Goal: Navigation & Orientation: Find specific page/section

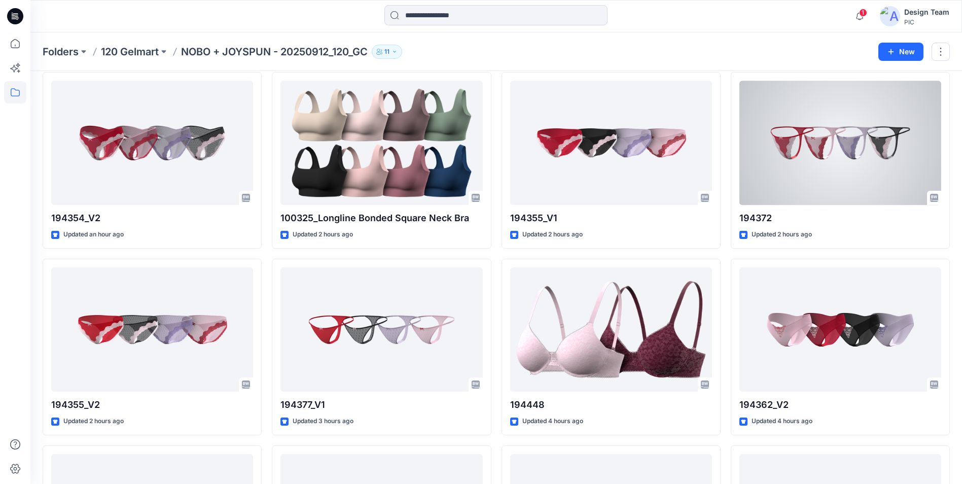
scroll to position [25, 0]
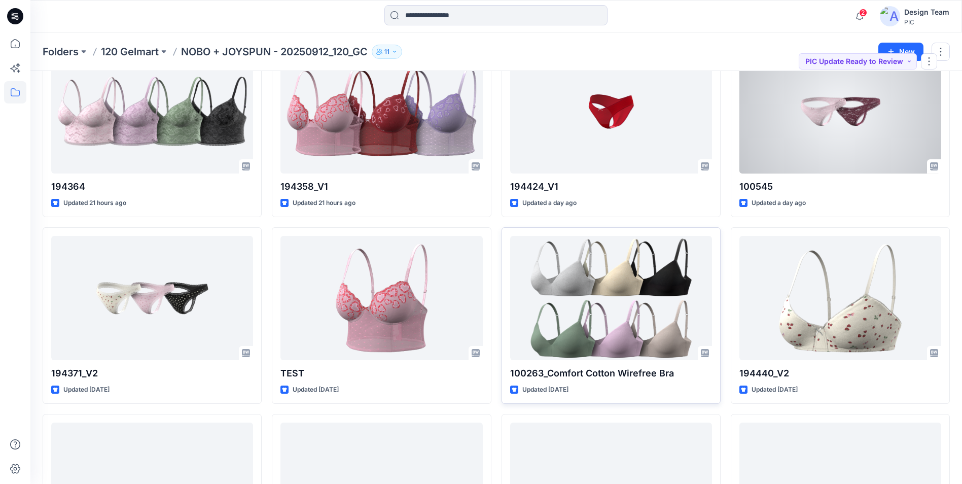
scroll to position [2873, 0]
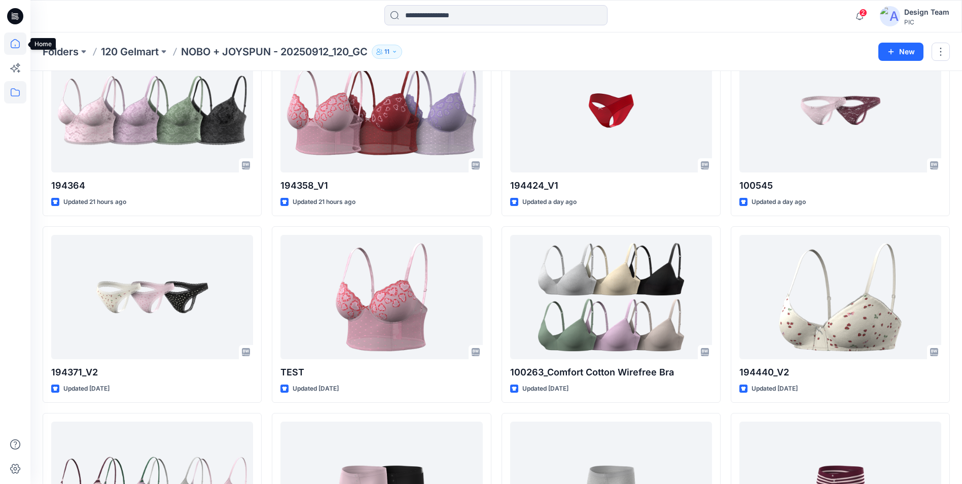
click at [12, 45] on icon at bounding box center [15, 43] width 22 height 22
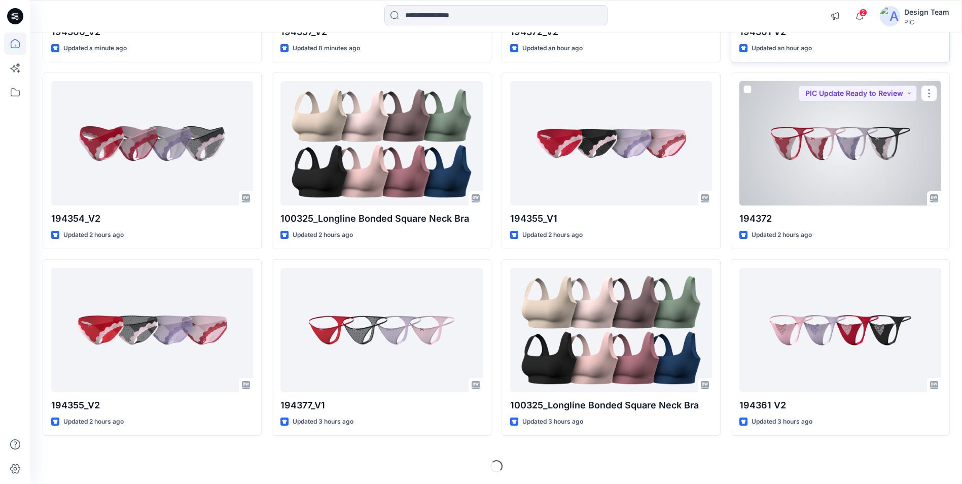
scroll to position [257, 0]
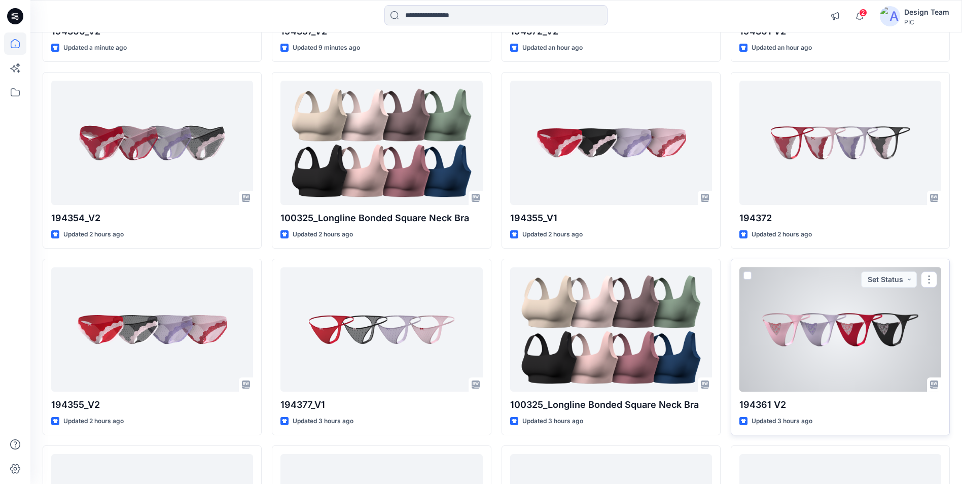
click at [801, 346] on div at bounding box center [840, 329] width 202 height 124
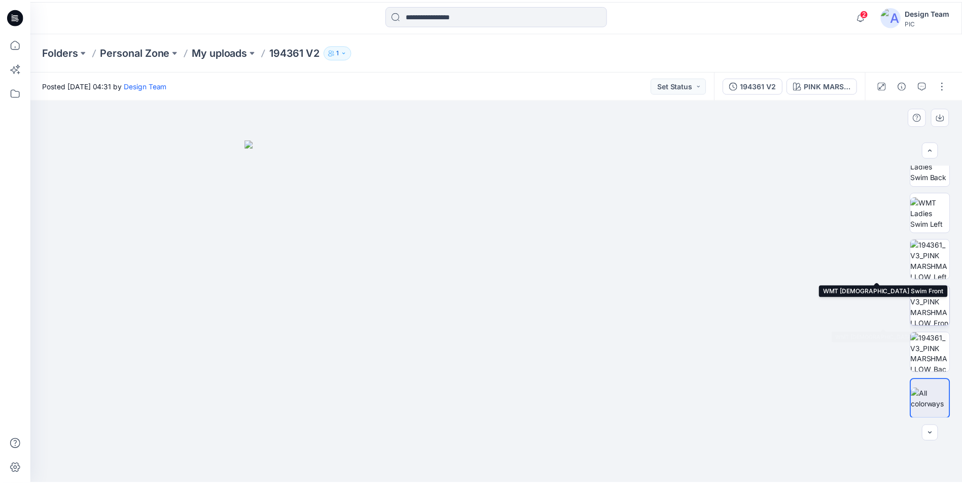
scroll to position [207, 0]
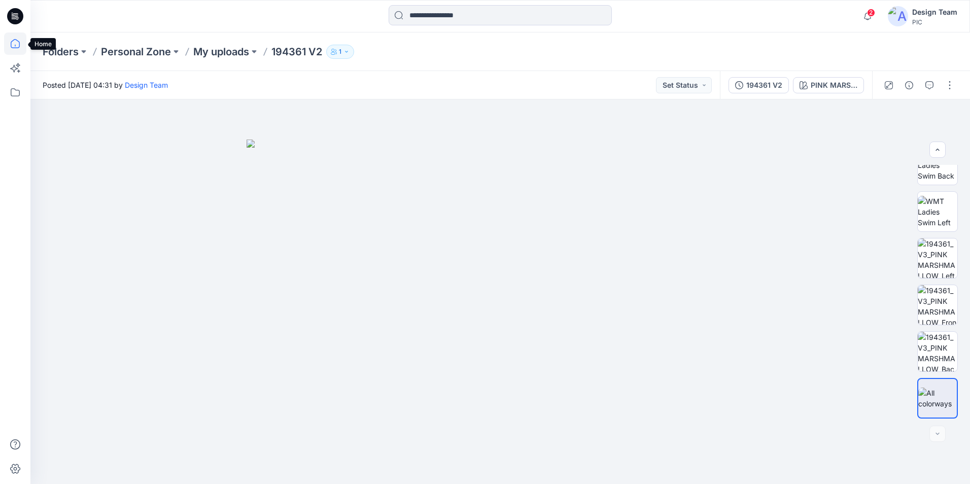
click at [14, 46] on icon at bounding box center [15, 43] width 22 height 22
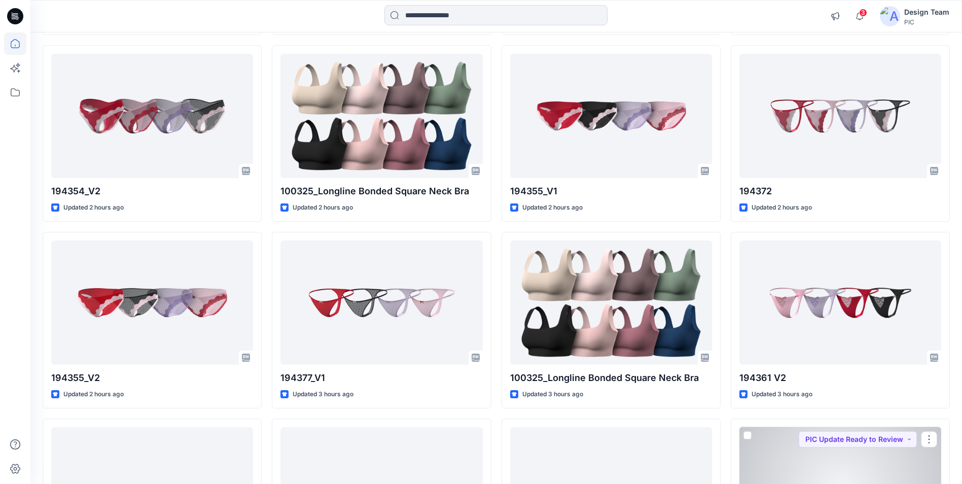
scroll to position [261, 0]
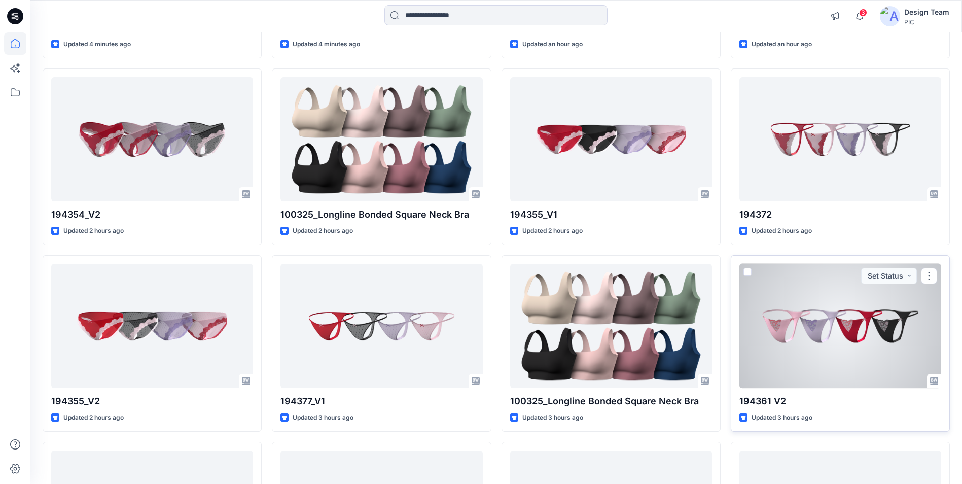
click at [812, 352] on div at bounding box center [840, 326] width 202 height 124
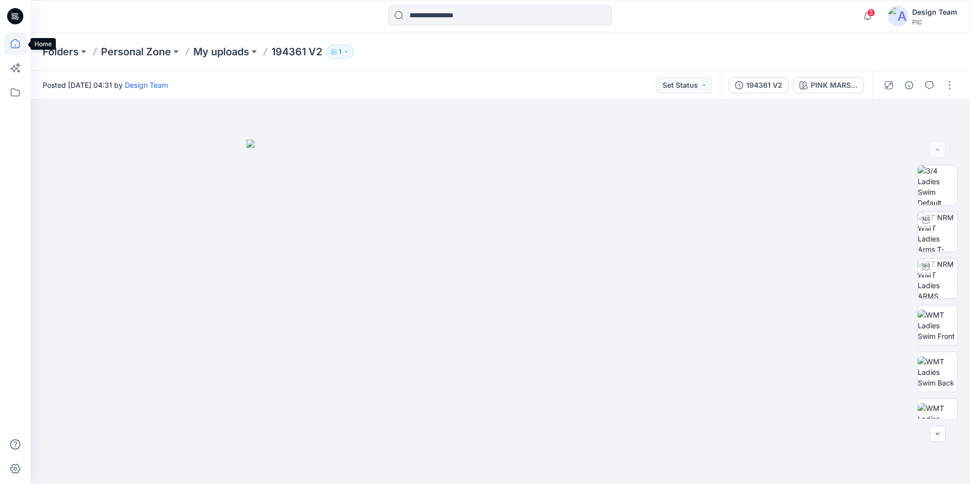
click at [13, 45] on icon at bounding box center [15, 43] width 22 height 22
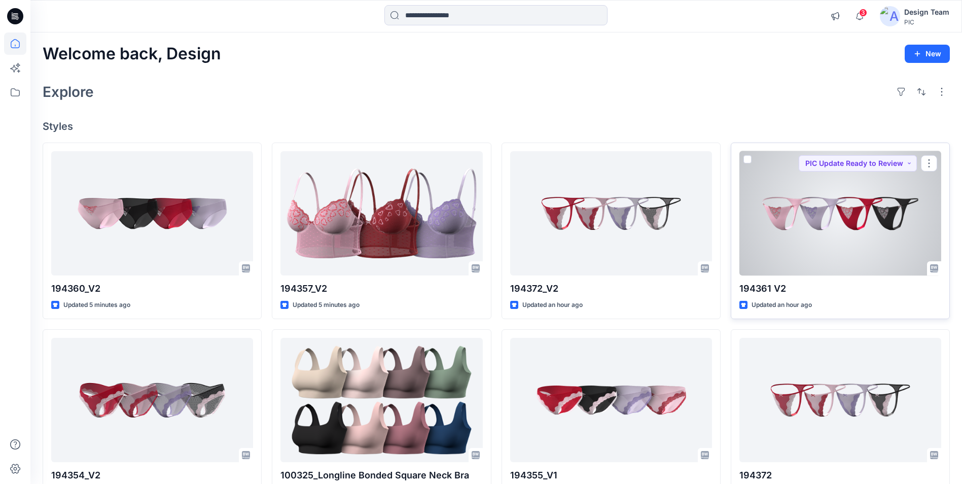
click at [781, 249] on div at bounding box center [840, 213] width 202 height 124
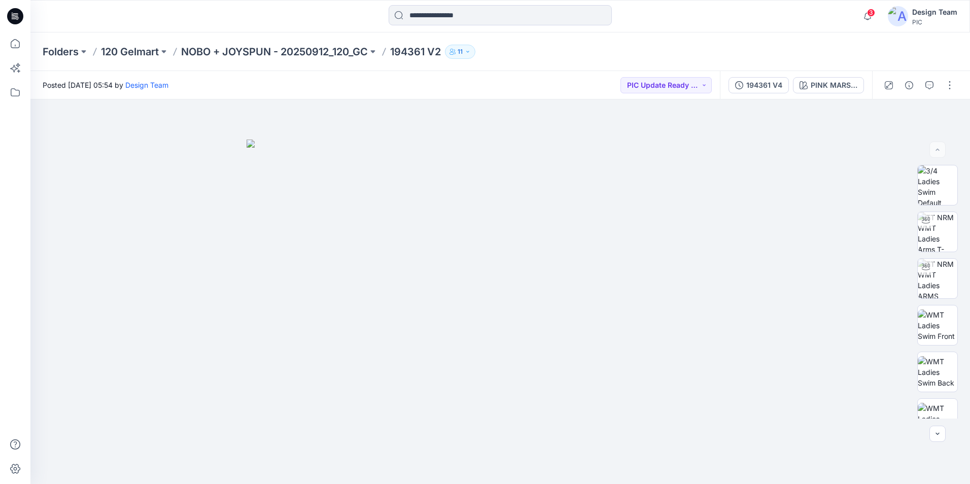
click at [17, 17] on icon at bounding box center [17, 16] width 4 height 1
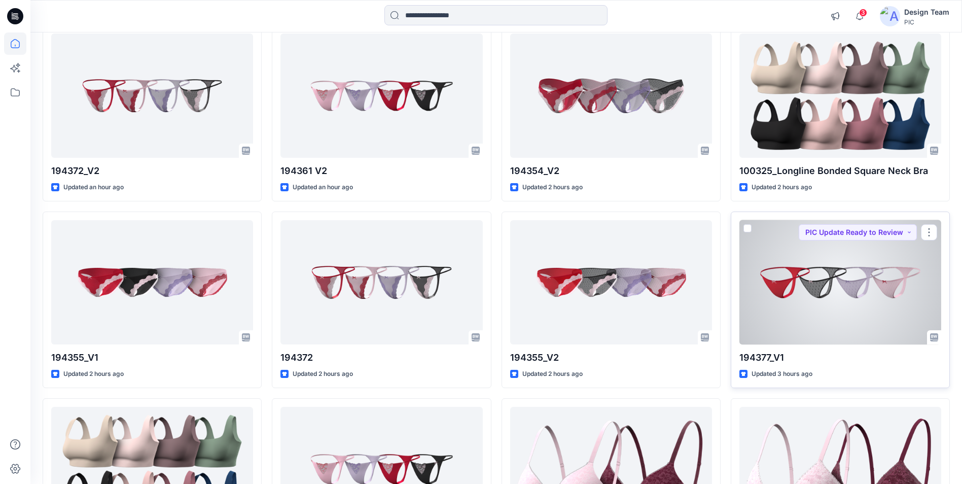
scroll to position [254, 0]
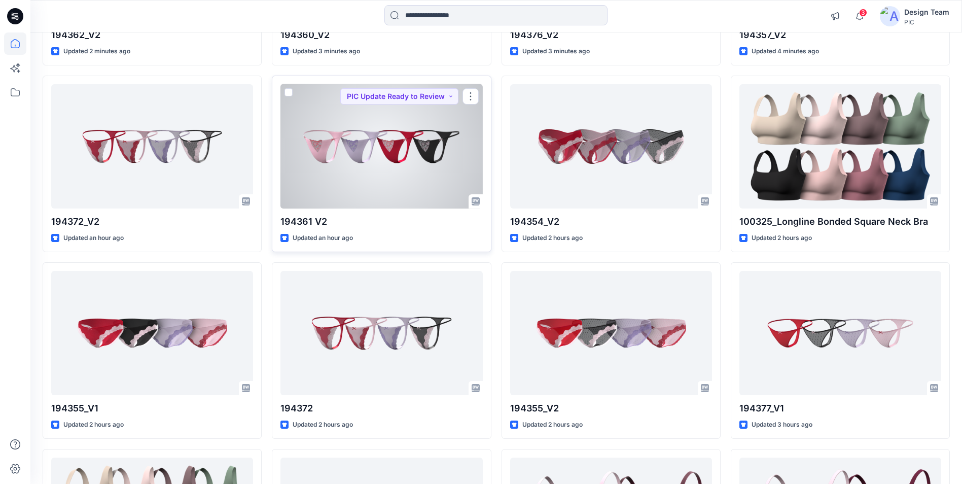
click at [417, 168] on div at bounding box center [381, 146] width 202 height 124
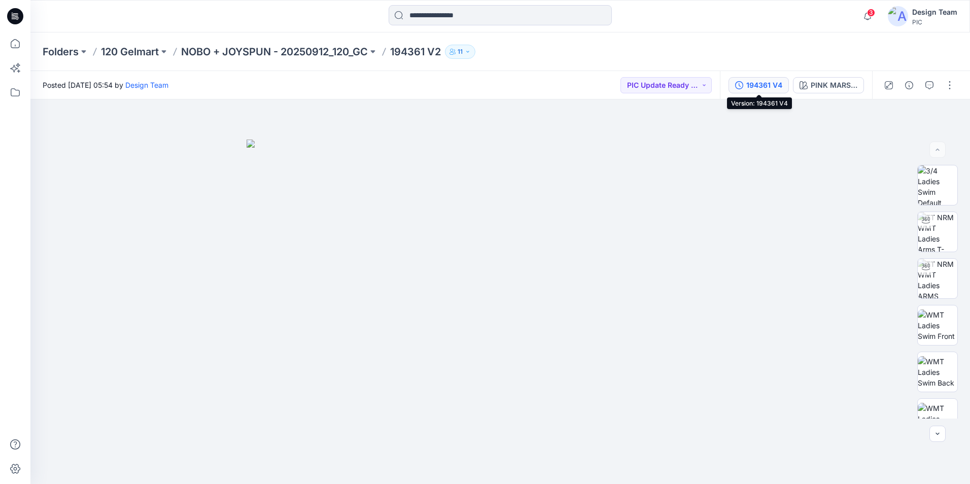
click at [774, 87] on div "194361 V4" at bounding box center [764, 85] width 36 height 11
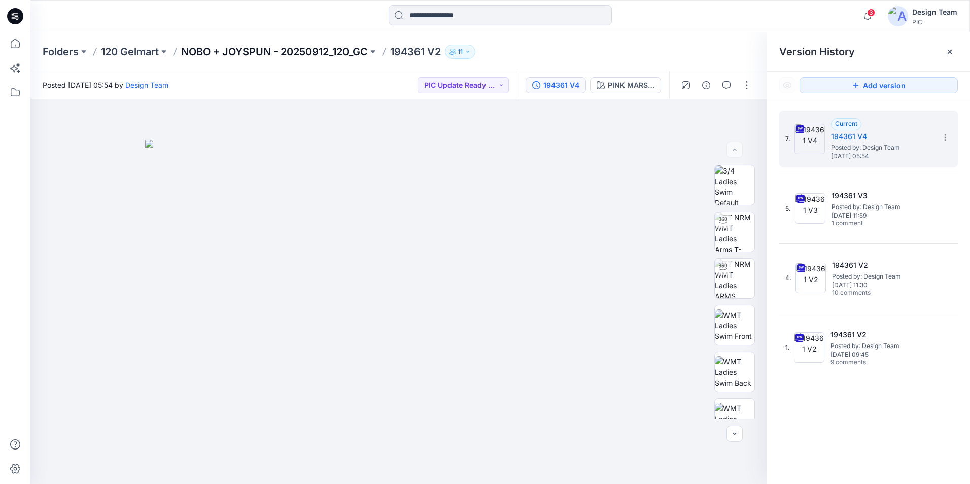
click at [297, 48] on p "NOBO + JOYSPUN - 20250912_120_GC" at bounding box center [274, 52] width 187 height 14
